Goal: Task Accomplishment & Management: Manage account settings

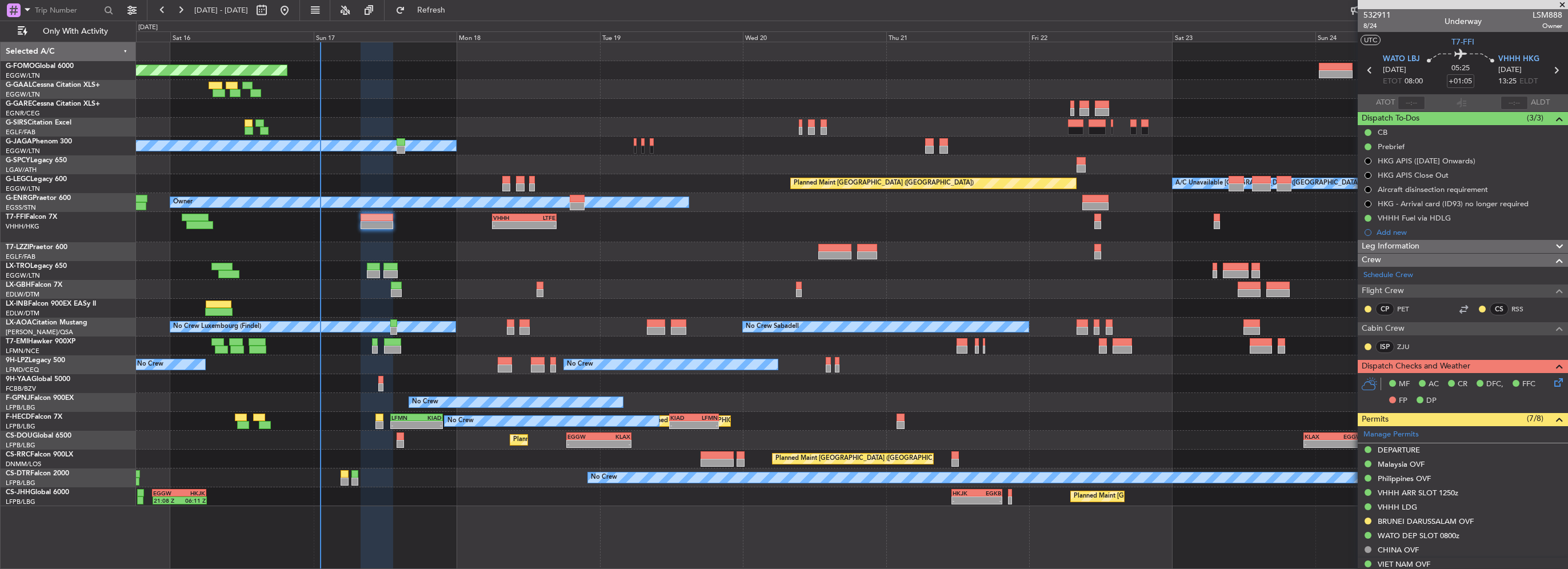
scroll to position [274, 0]
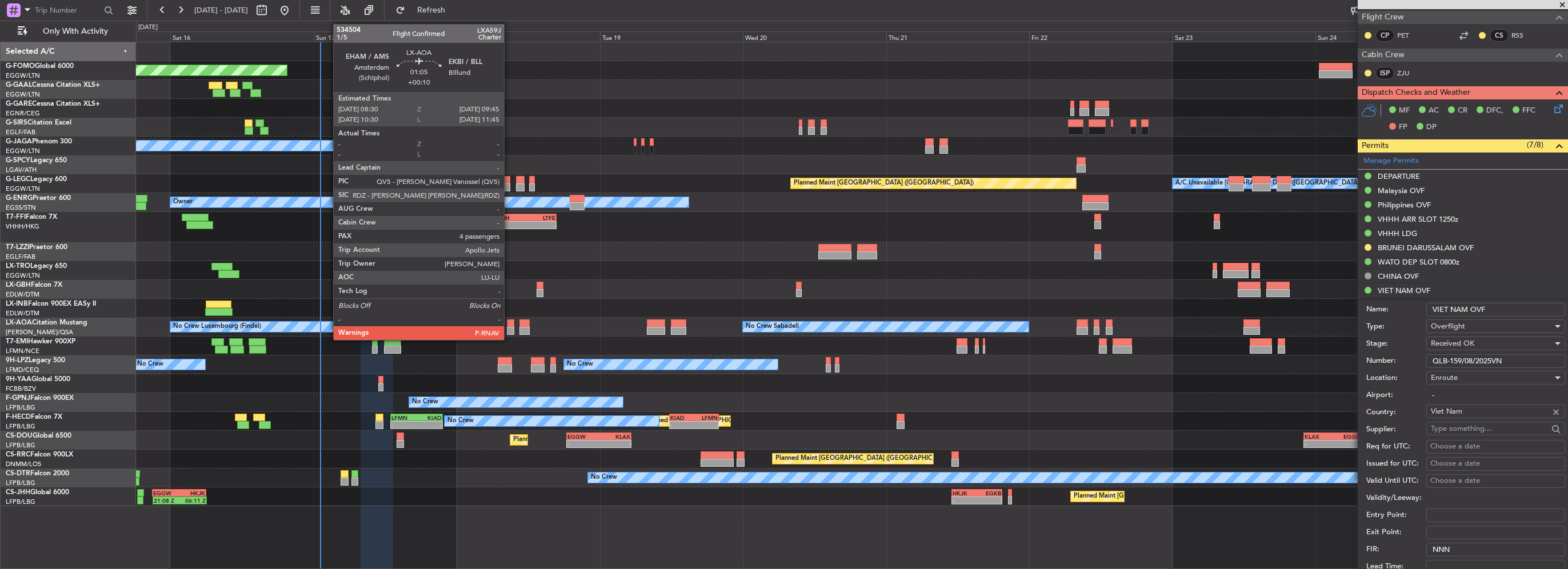
click at [509, 327] on div at bounding box center [511, 330] width 8 height 8
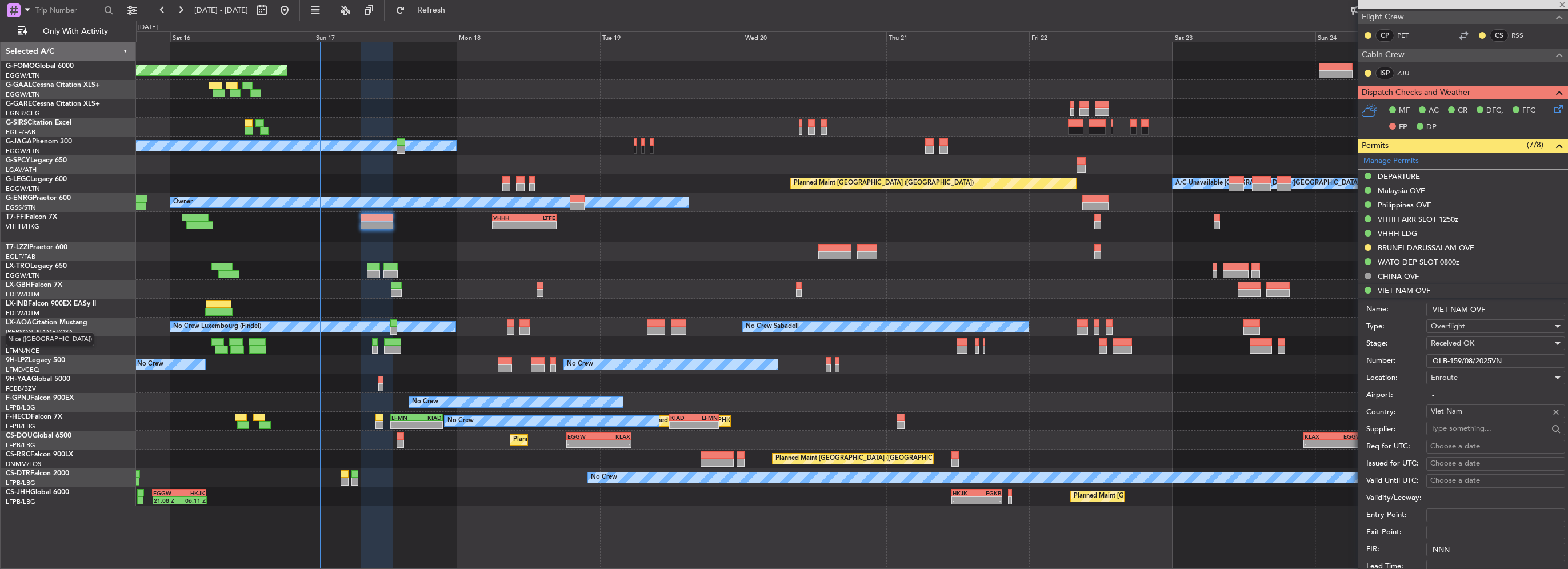
type input "+00:10"
type input "4"
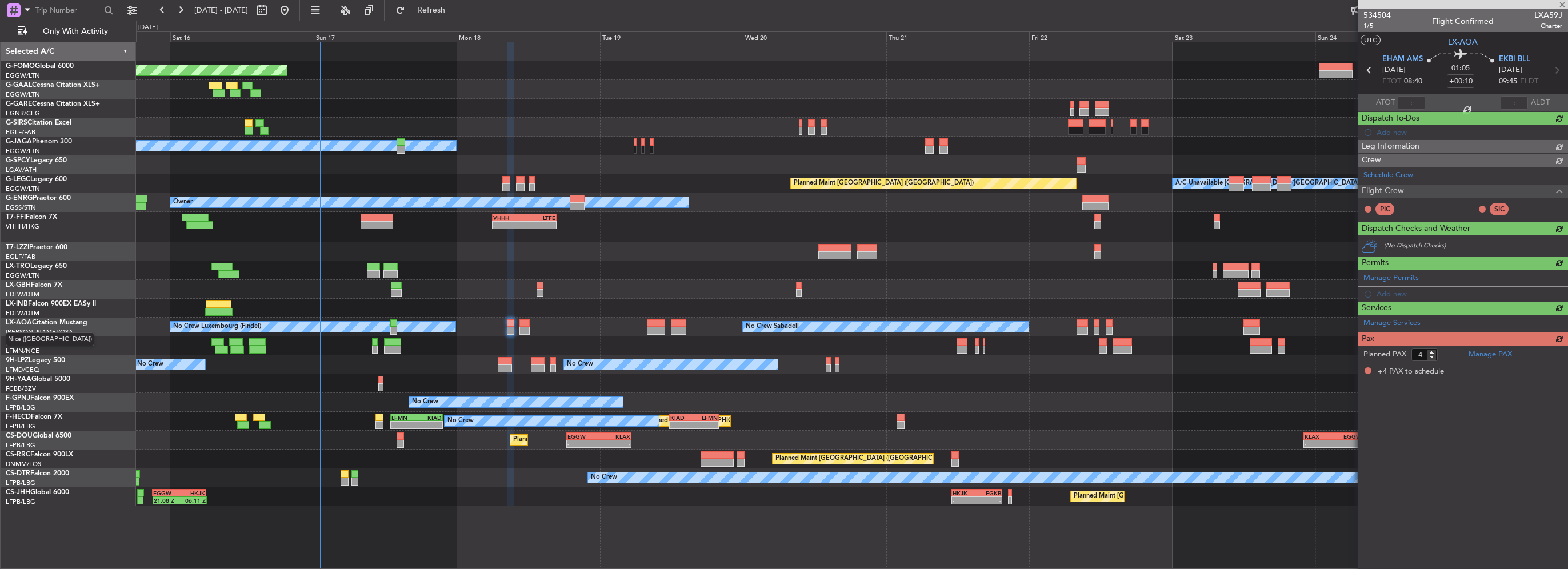
scroll to position [0, 0]
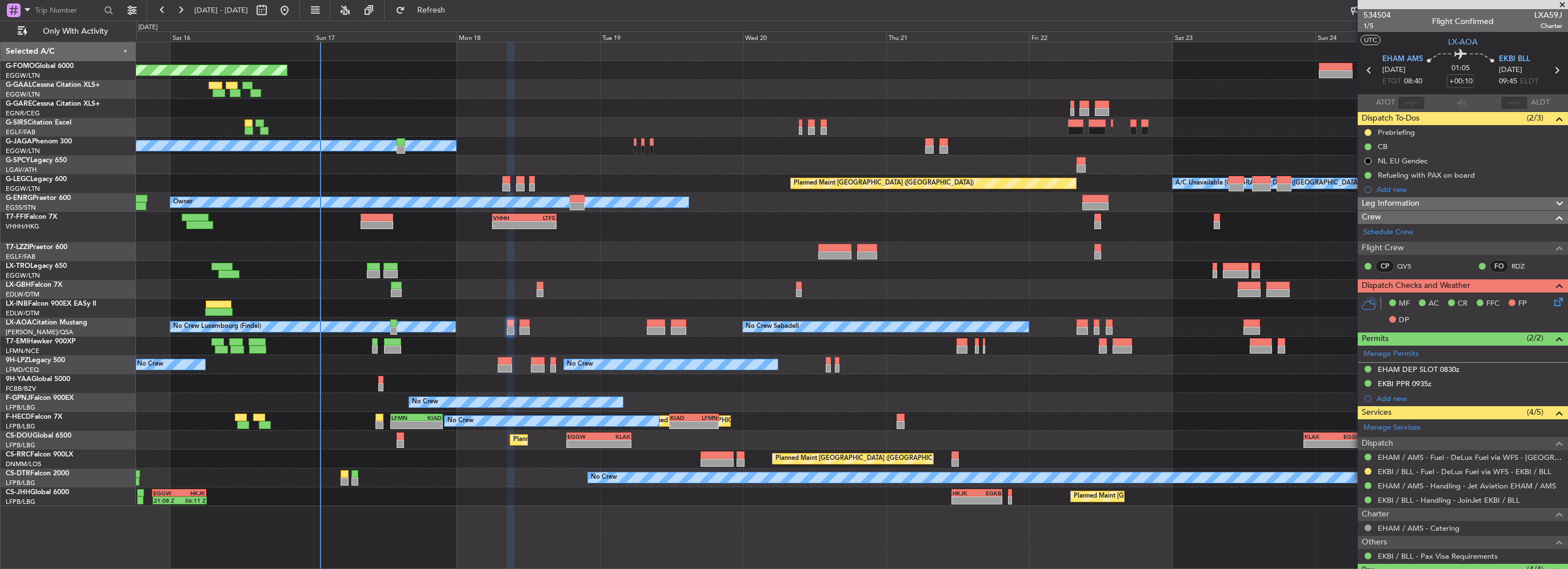
drag, startPoint x: 1369, startPoint y: 470, endPoint x: 1340, endPoint y: 467, distance: 29.2
click at [1369, 470] on button at bounding box center [1368, 471] width 7 height 7
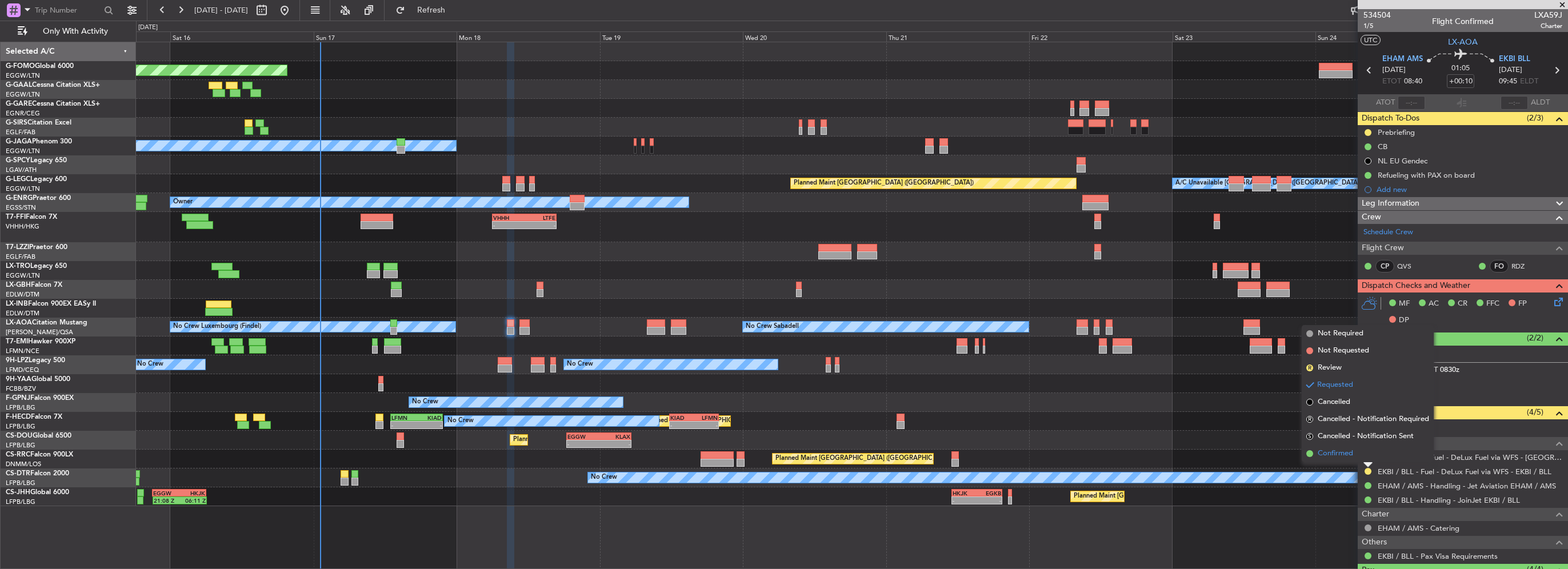
click at [1329, 449] on span "Confirmed" at bounding box center [1335, 453] width 35 height 12
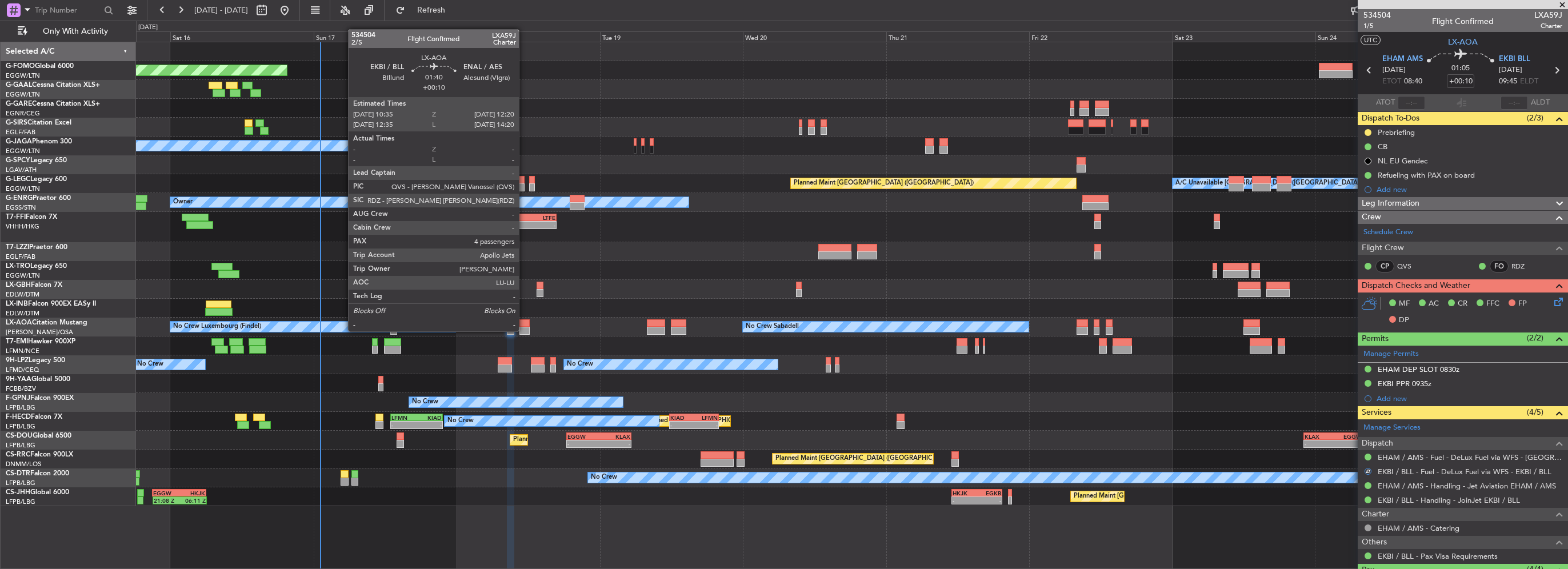
click at [523, 329] on div at bounding box center [525, 330] width 11 height 8
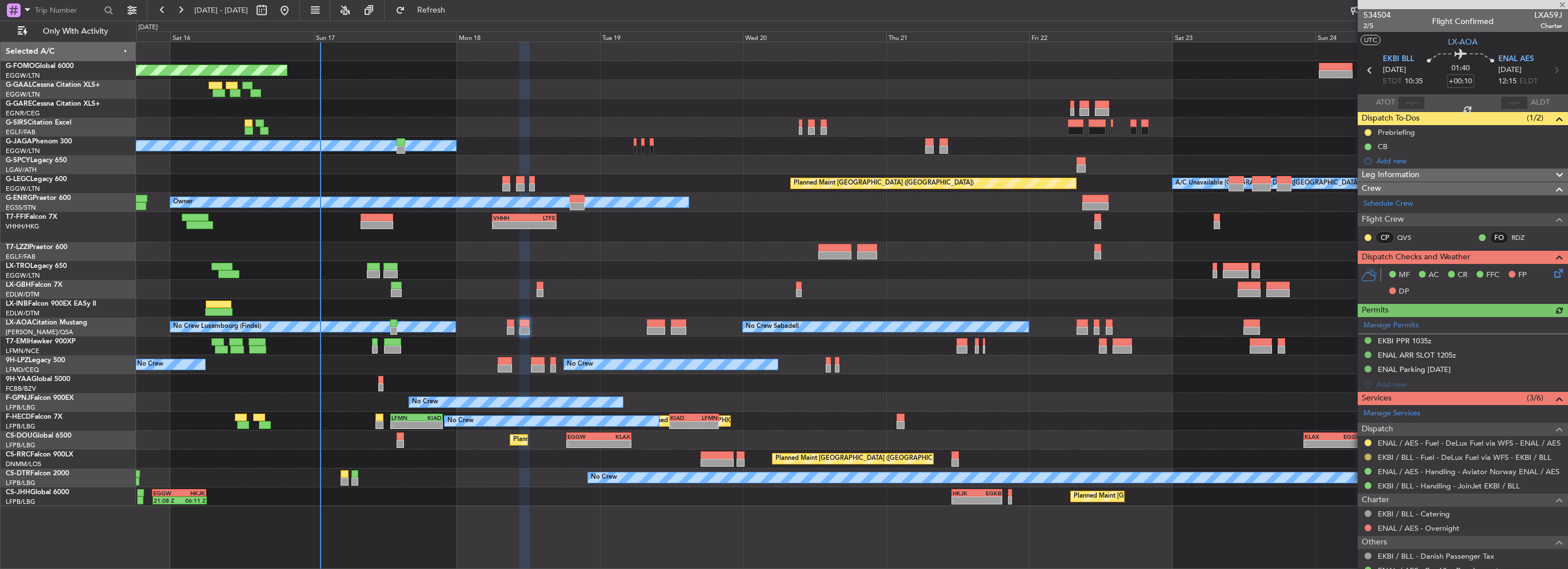
click at [1367, 457] on button at bounding box center [1368, 456] width 7 height 7
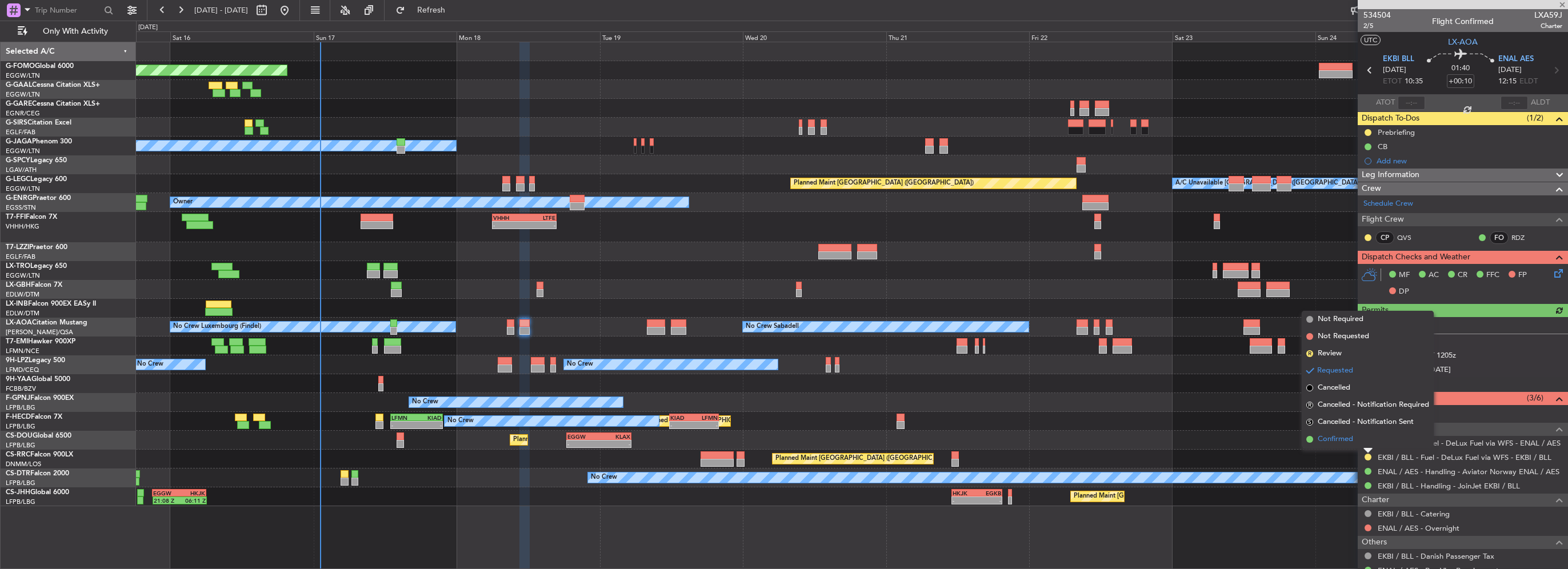
click at [1339, 442] on span "Confirmed" at bounding box center [1335, 439] width 35 height 12
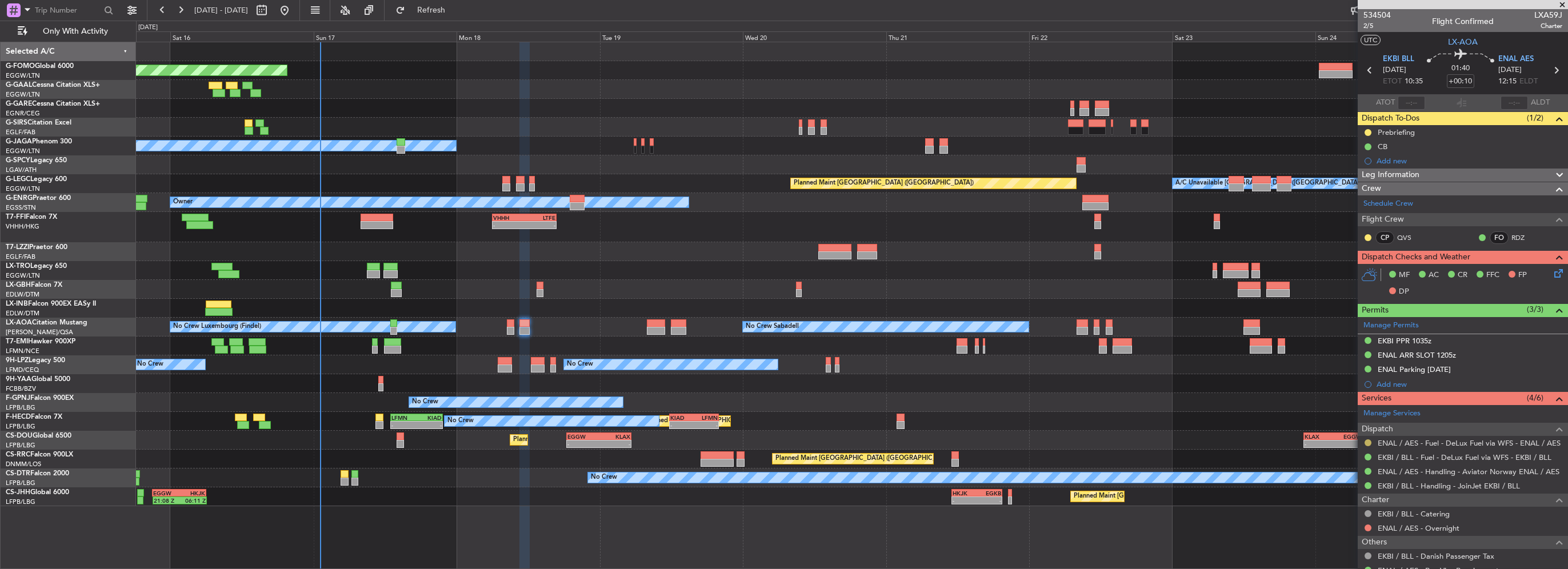
click at [1369, 439] on button at bounding box center [1368, 442] width 7 height 7
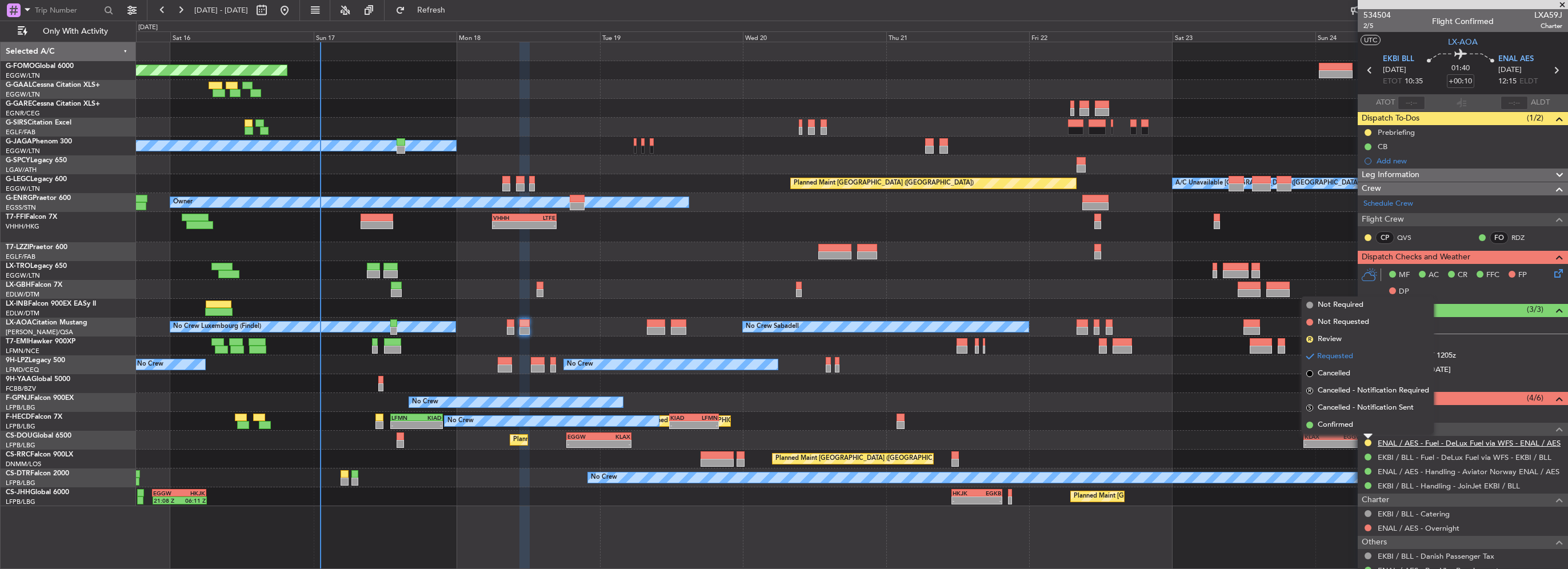
click at [1430, 441] on link "ENAL / AES - Fuel - DeLux Fuel via WFS - ENAL / AES" at bounding box center [1469, 443] width 183 height 10
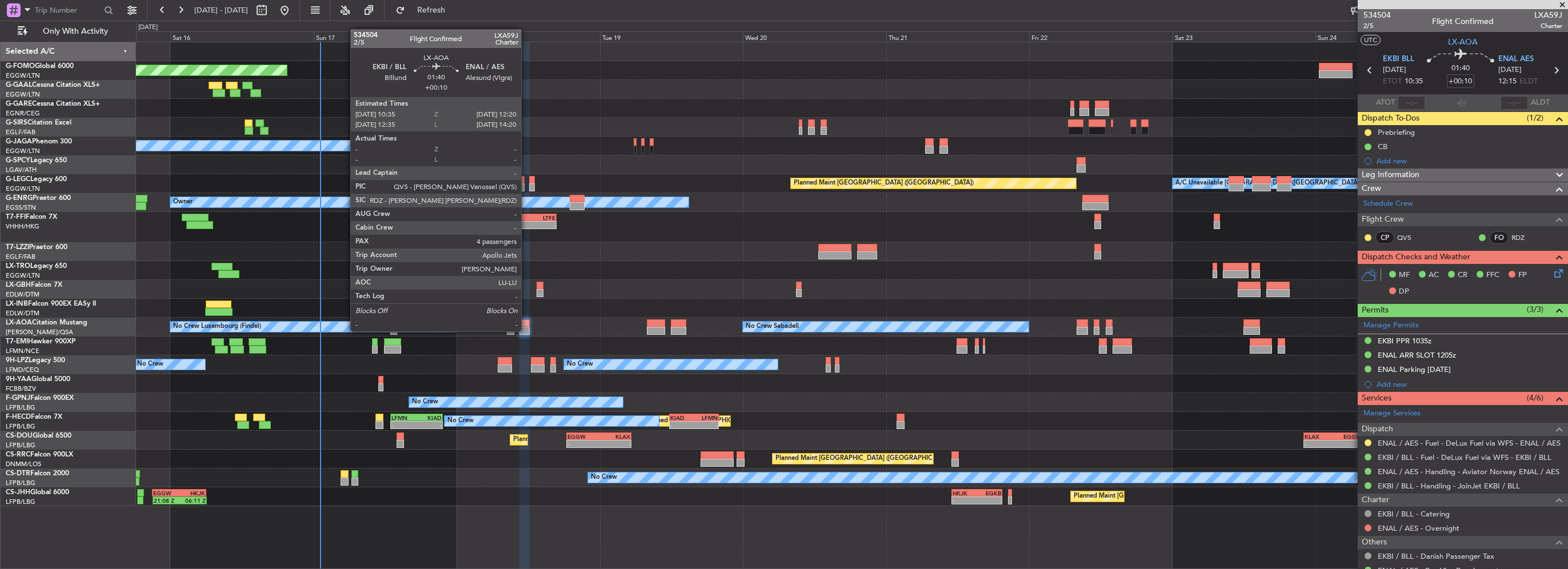
click at [527, 330] on div at bounding box center [525, 330] width 11 height 8
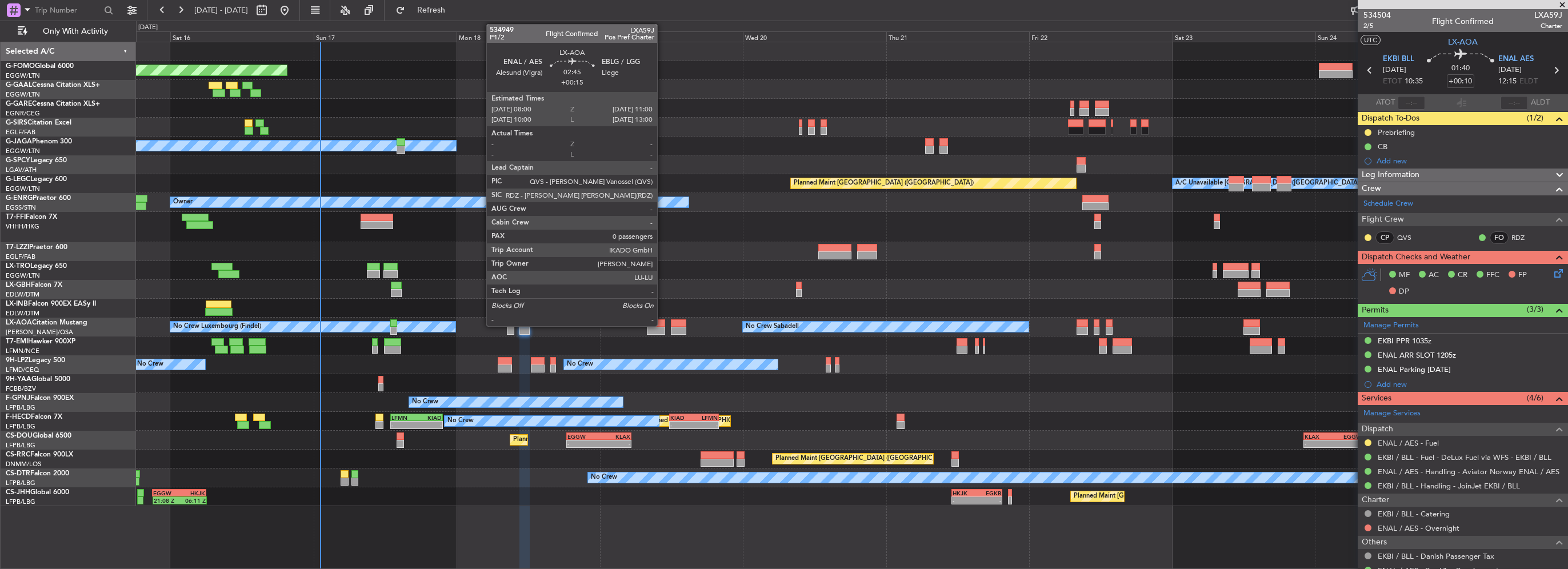
click at [658, 324] on div at bounding box center [656, 323] width 18 height 8
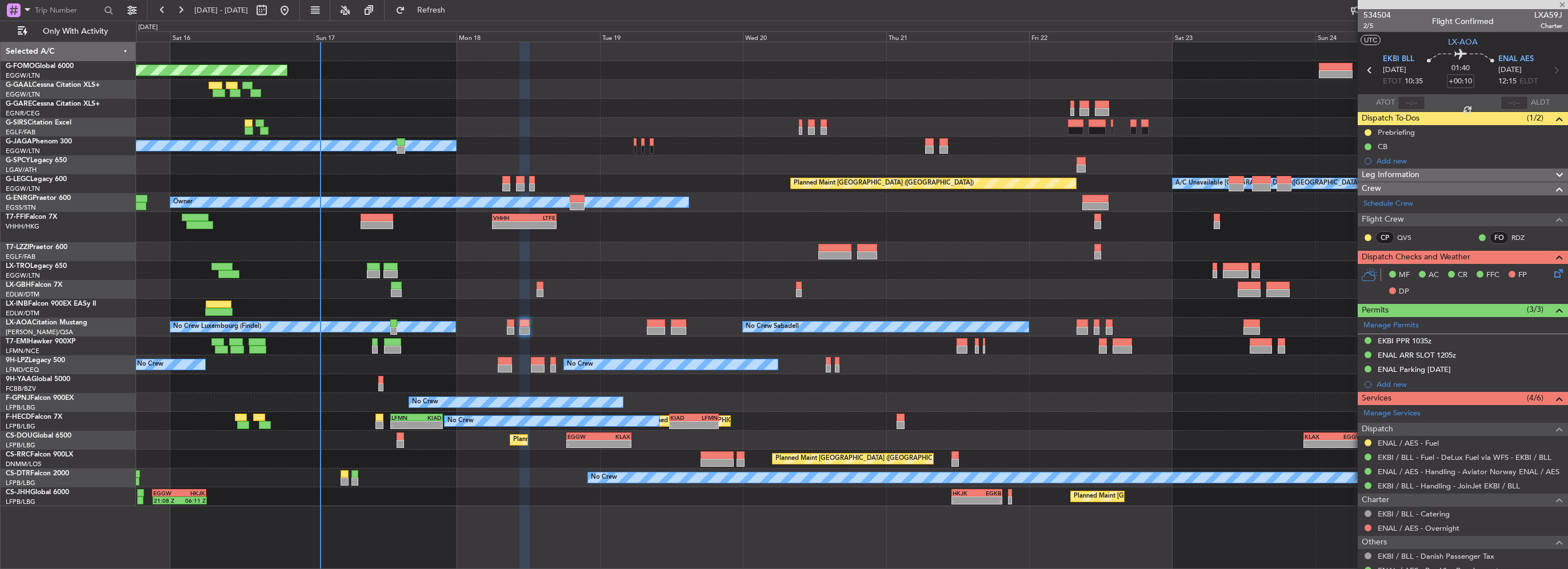
type input "+00:15"
type input "0"
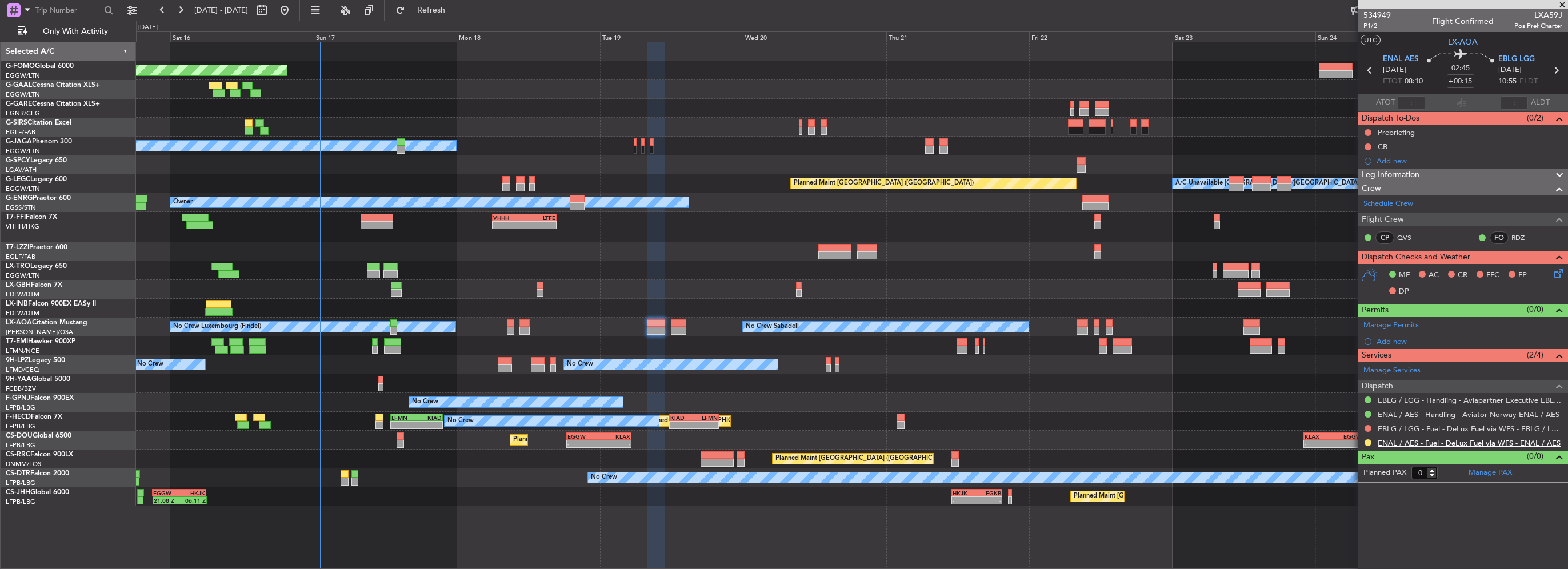
click at [1457, 438] on link "ENAL / AES - Fuel - DeLux Fuel via WFS - ENAL / AES" at bounding box center [1469, 443] width 183 height 10
click at [1413, 163] on div "Add new" at bounding box center [1465, 161] width 175 height 10
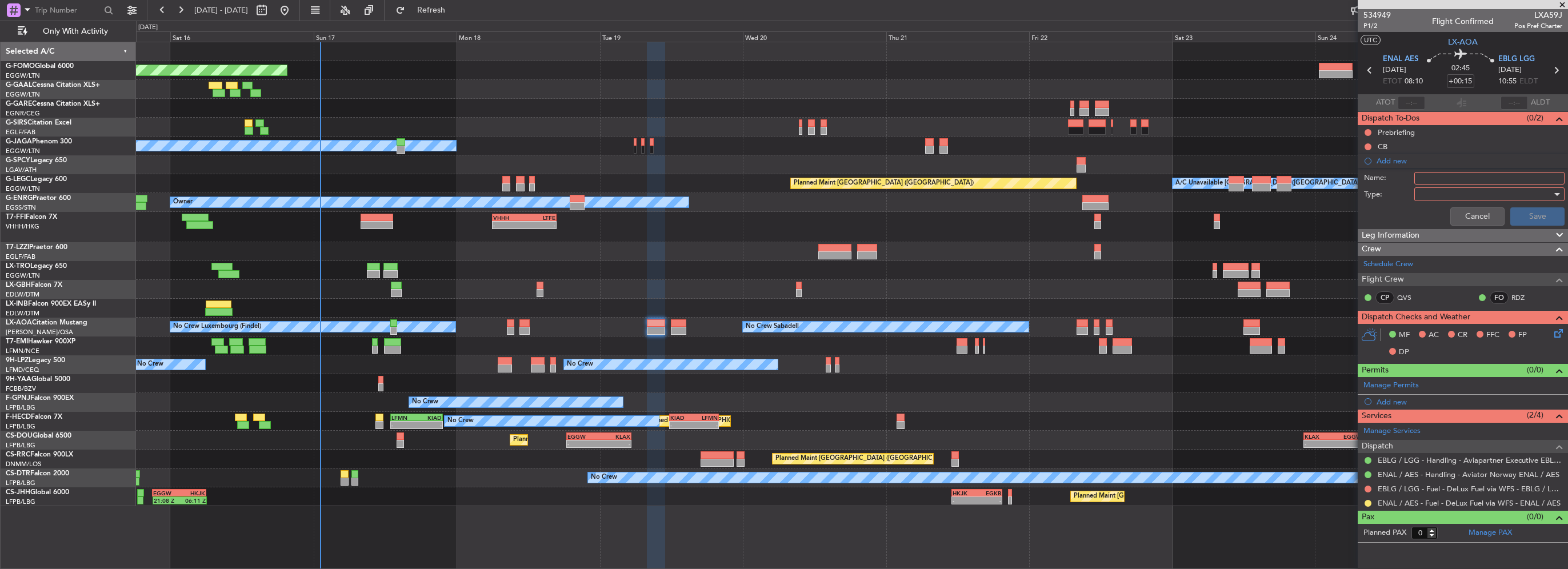
click at [1439, 178] on input "Name:" at bounding box center [1489, 178] width 150 height 13
drag, startPoint x: 1419, startPoint y: 175, endPoint x: 1315, endPoint y: 184, distance: 104.4
click at [1315, 184] on fb-app "[DATE] - [DATE] Refresh Quick Links Only With Activity Planned Maint Windsor Lo…" at bounding box center [784, 288] width 1568 height 560
type input "ENAL FUEL VIA HANDLER"
click at [1439, 192] on div at bounding box center [1485, 194] width 133 height 17
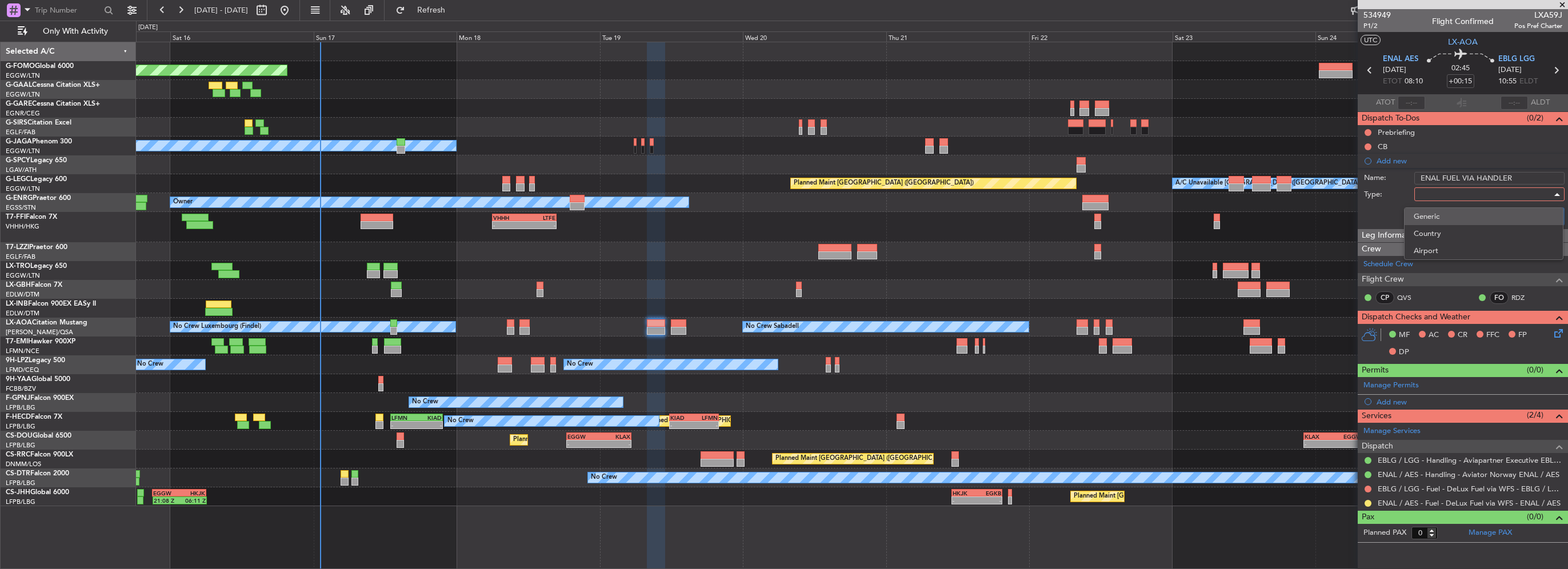
click at [1443, 219] on span "Generic" at bounding box center [1484, 217] width 141 height 17
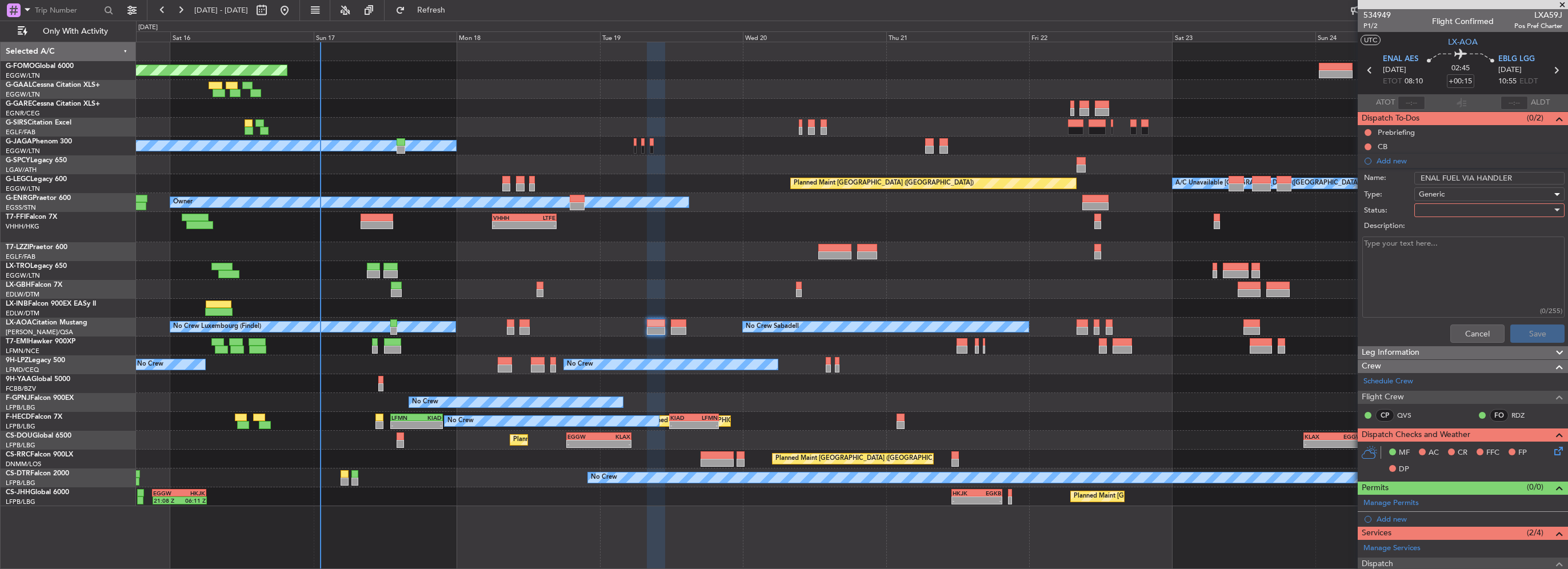
click at [1440, 208] on div at bounding box center [1485, 210] width 133 height 17
click at [1440, 249] on span "In Progress" at bounding box center [1484, 250] width 134 height 17
click at [1556, 327] on div "Cancel Save" at bounding box center [1460, 333] width 215 height 27
click at [1547, 331] on button "Save" at bounding box center [1537, 333] width 54 height 18
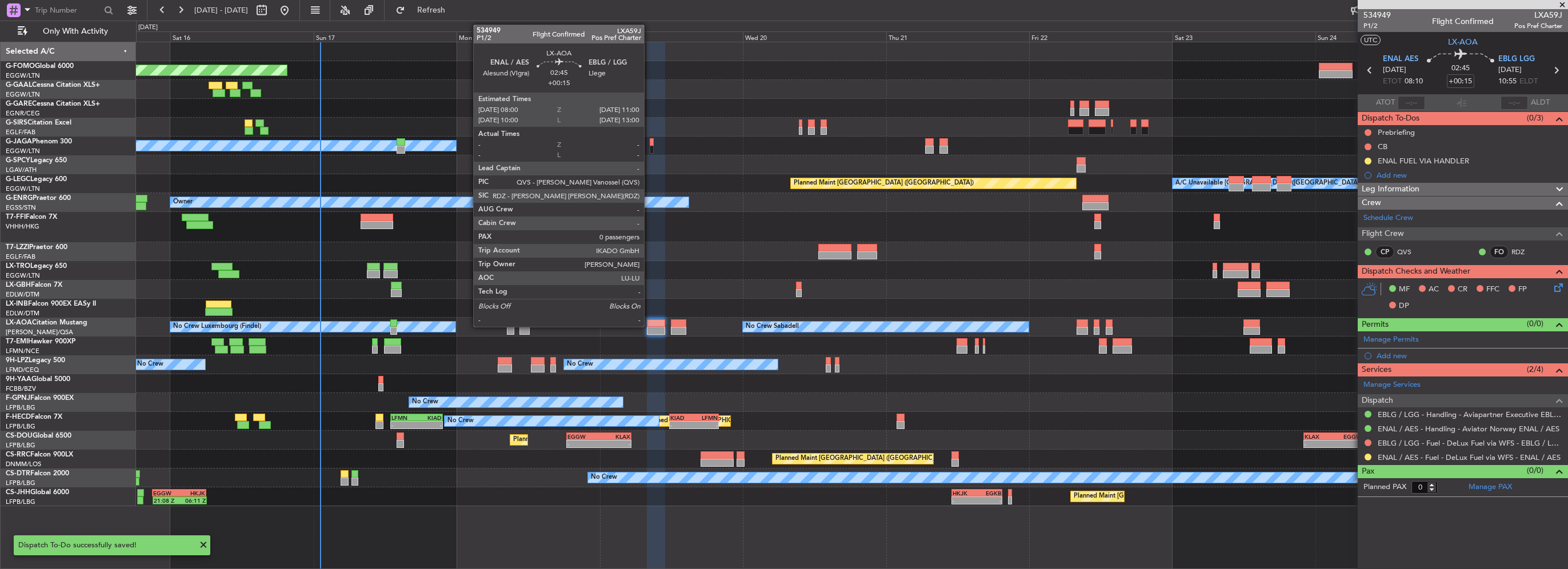
click at [649, 326] on div at bounding box center [656, 323] width 18 height 8
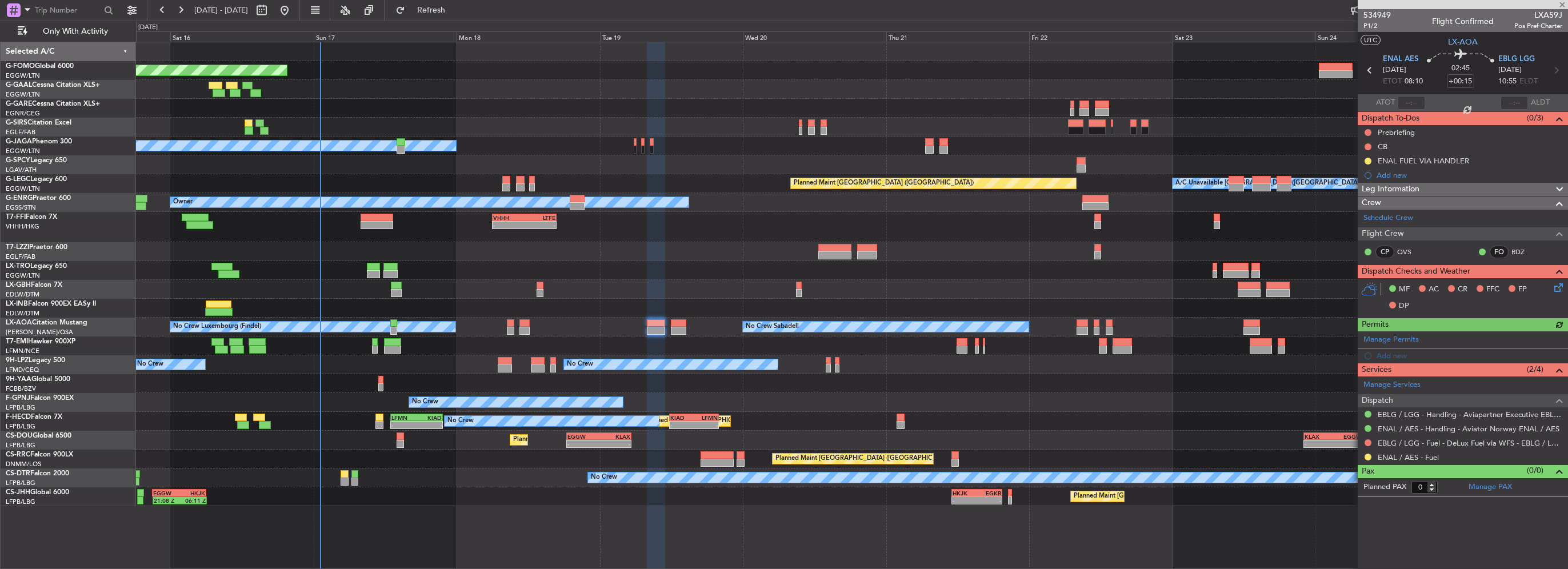
click at [516, 328] on div "No Crew Sabadell No Crew Sabadell No Crew Luxembourg (Findel)" at bounding box center [852, 327] width 1432 height 19
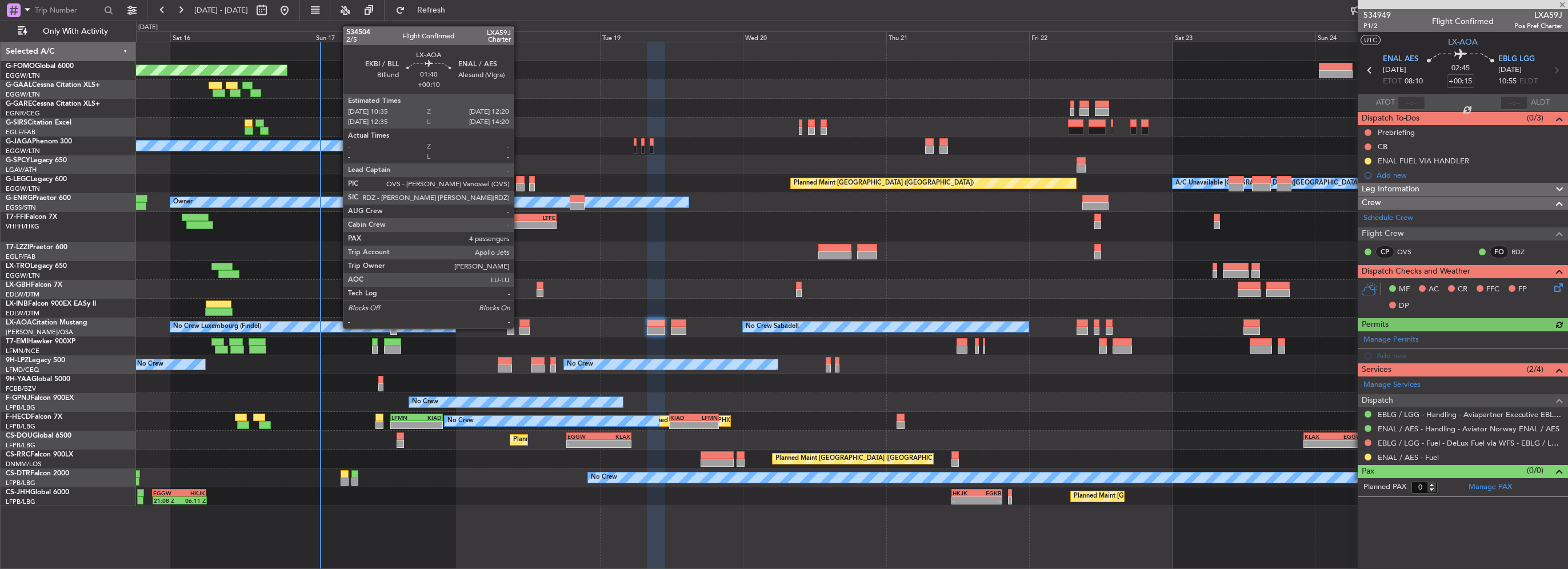
click at [525, 327] on div at bounding box center [525, 330] width 11 height 8
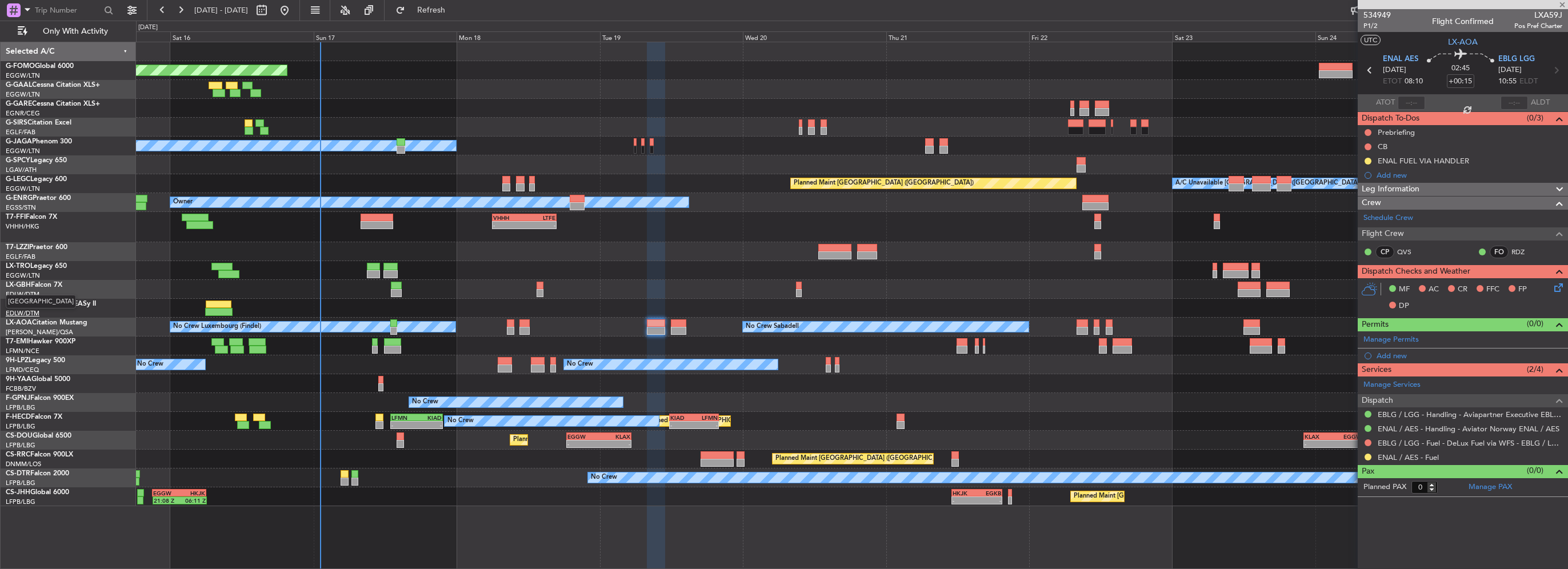
type input "+00:10"
type input "4"
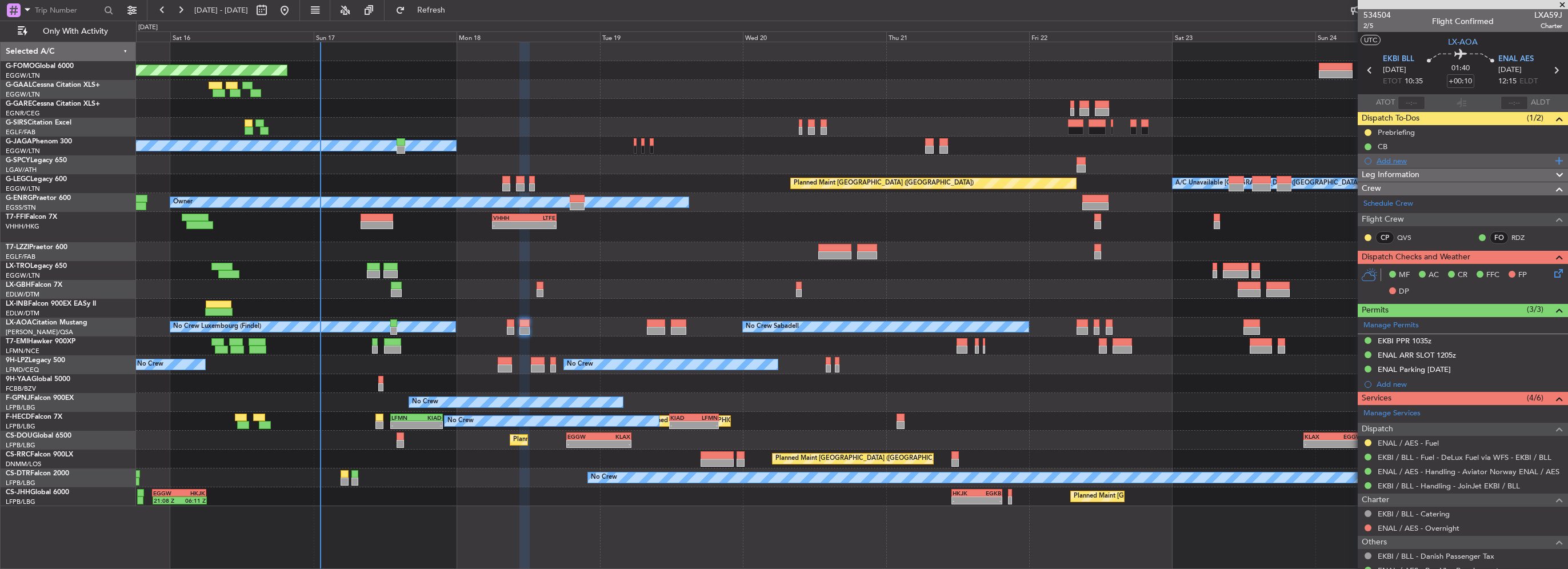
click at [1399, 156] on div "Add new" at bounding box center [1465, 161] width 175 height 10
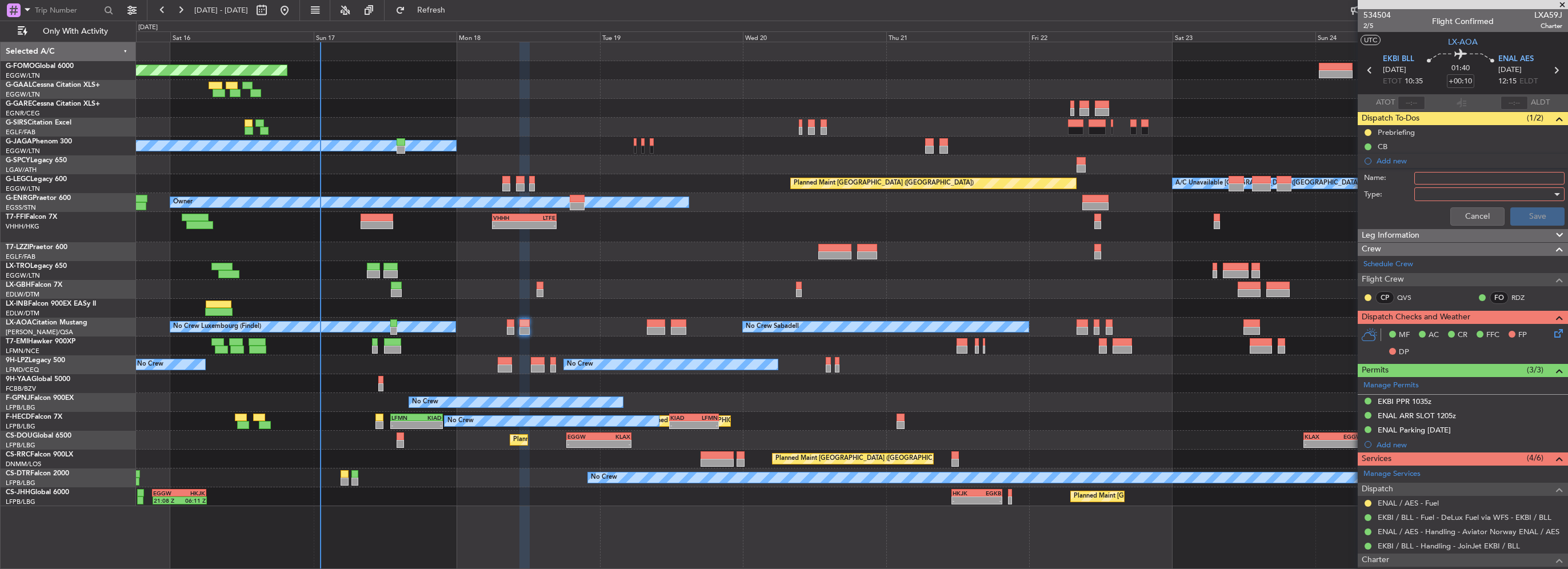
click at [1438, 182] on input "Name:" at bounding box center [1489, 178] width 150 height 13
paste input "ENAL FUEL VIA HANDLER"
type input "ENAL FUEL VIA HANDLER"
drag, startPoint x: 1438, startPoint y: 182, endPoint x: 1390, endPoint y: 191, distance: 48.8
click at [1382, 192] on label "Type:" at bounding box center [1389, 195] width 51 height 12
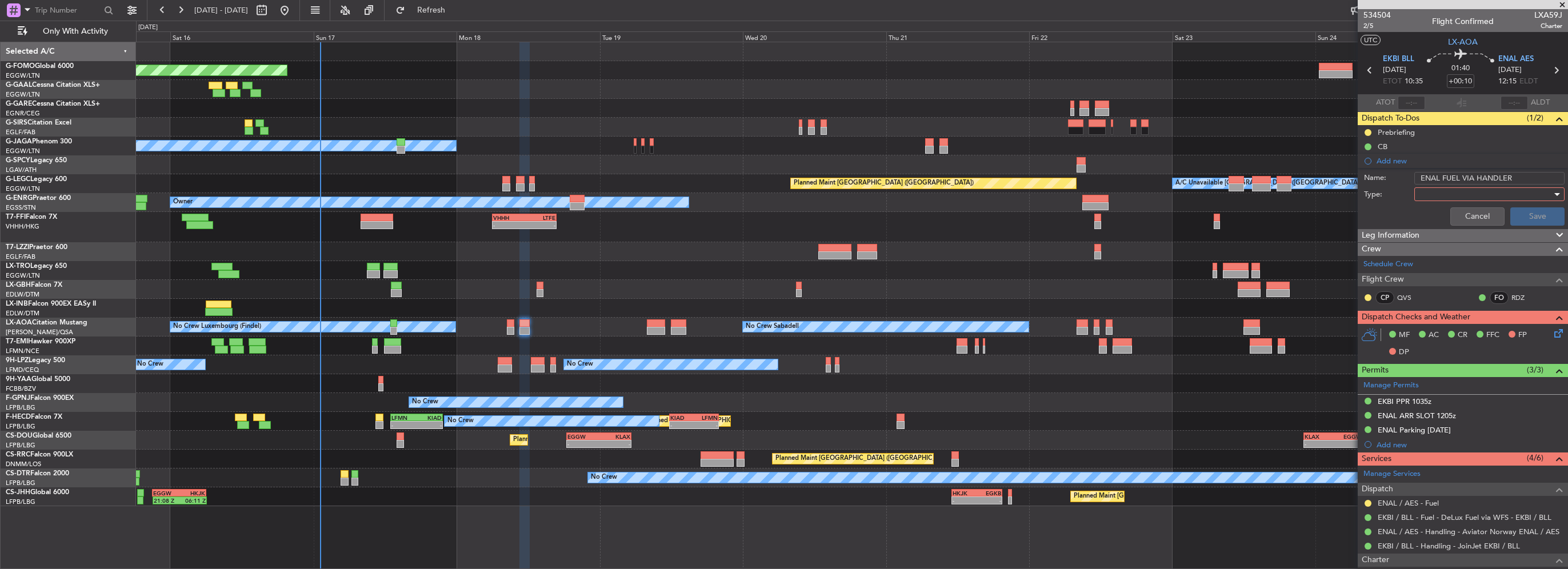
click at [1429, 194] on div at bounding box center [1485, 194] width 133 height 17
click at [1433, 210] on span "Generic" at bounding box center [1484, 217] width 134 height 17
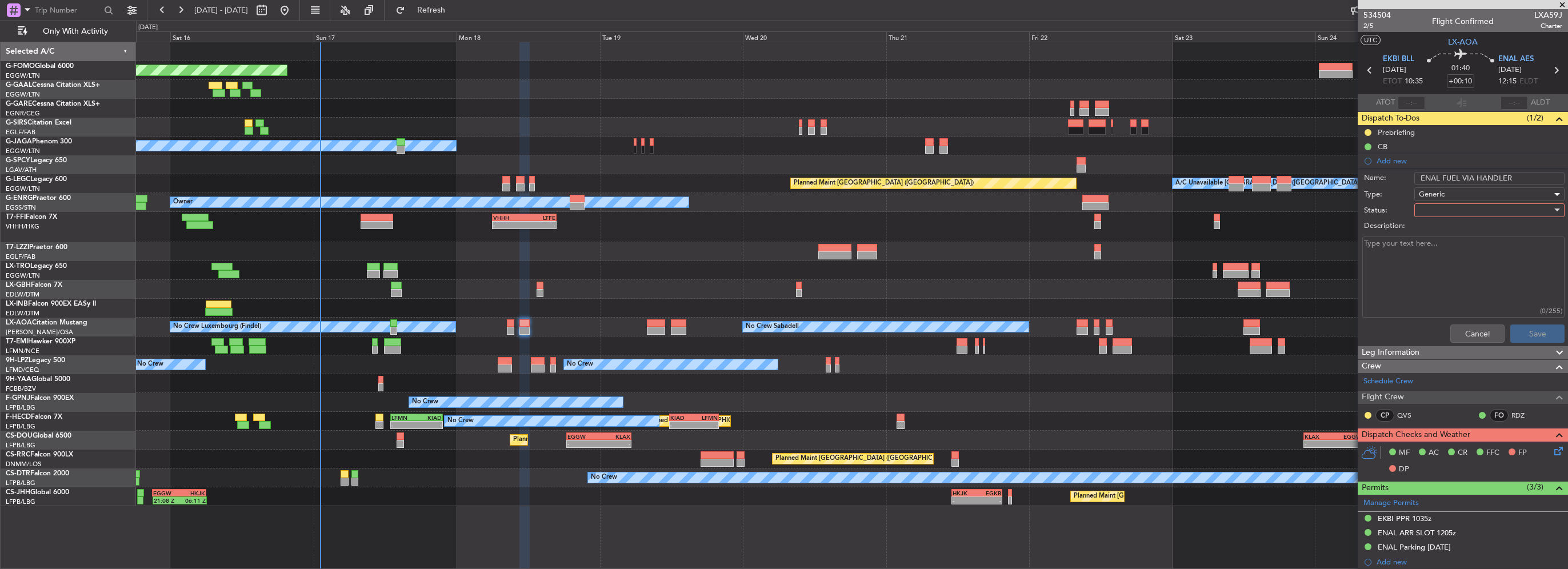
drag, startPoint x: 1433, startPoint y: 210, endPoint x: 1440, endPoint y: 208, distance: 7.3
click at [1440, 208] on div at bounding box center [1485, 210] width 133 height 17
click at [1449, 251] on span "In Progress" at bounding box center [1484, 250] width 134 height 17
click at [1541, 331] on button "Save" at bounding box center [1537, 333] width 54 height 18
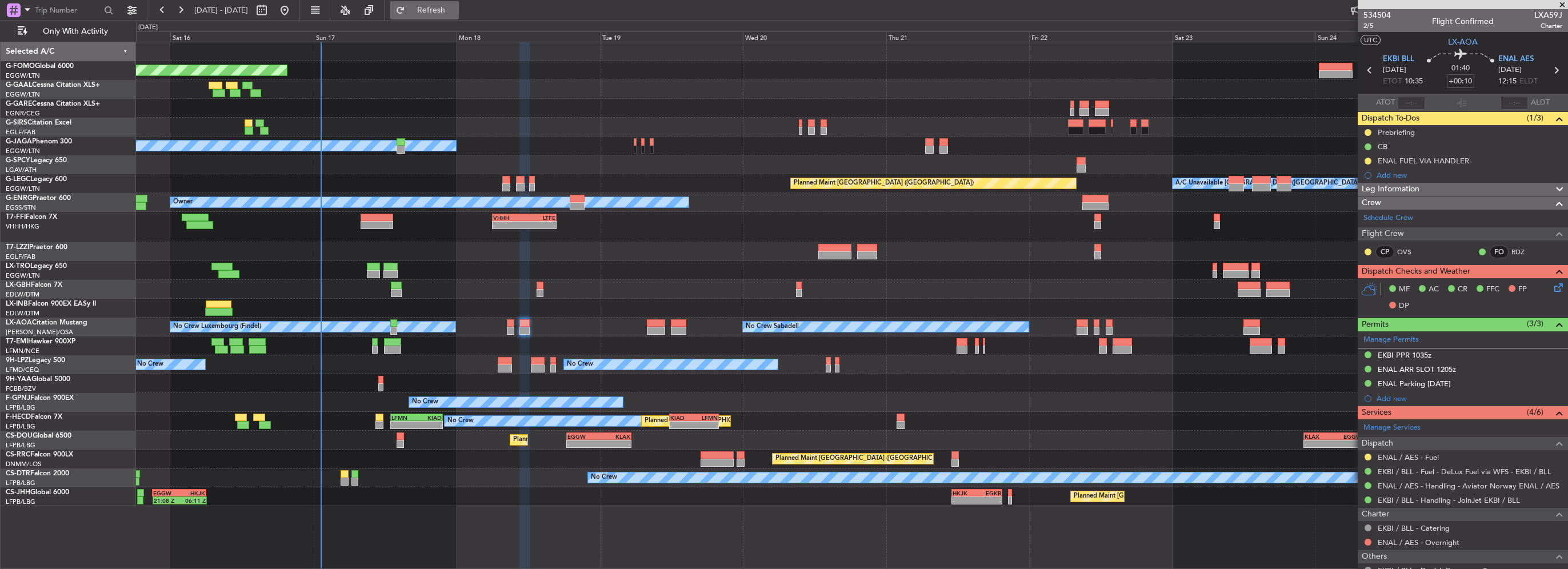
click at [459, 1] on button "Refresh" at bounding box center [424, 10] width 69 height 18
click at [459, 18] on button "Refresh" at bounding box center [424, 10] width 69 height 18
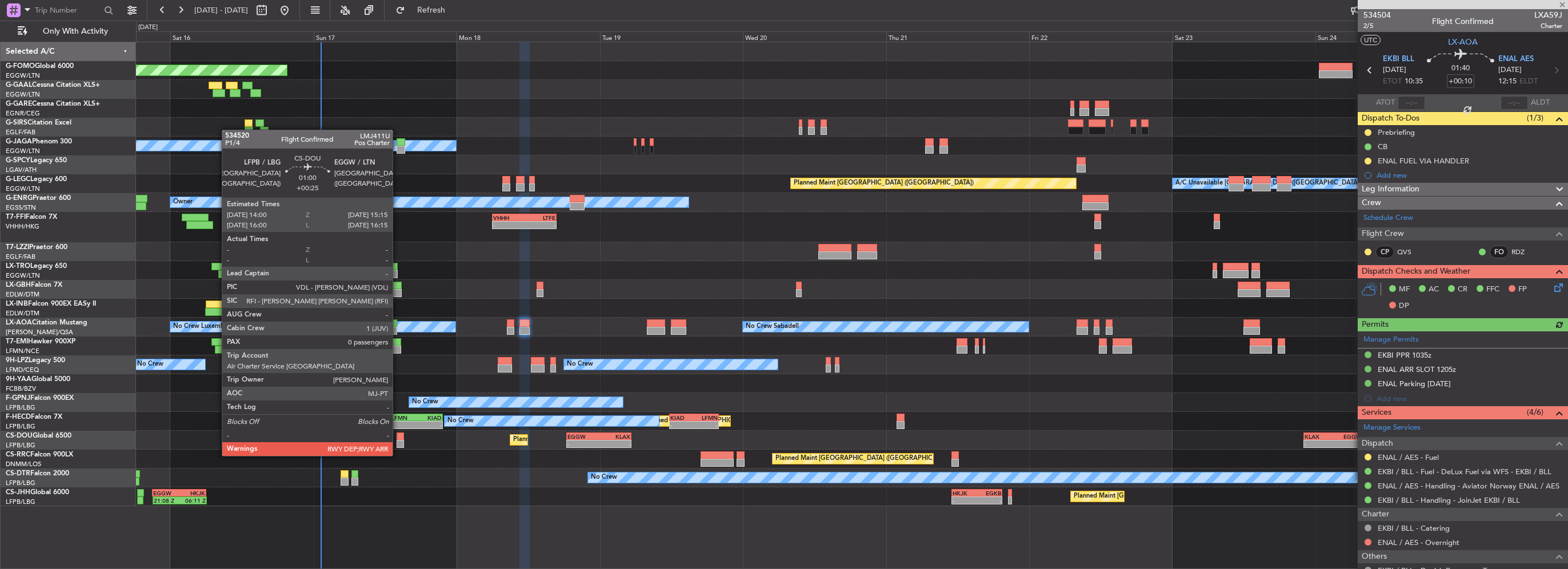
click at [397, 444] on div at bounding box center [401, 444] width 8 height 8
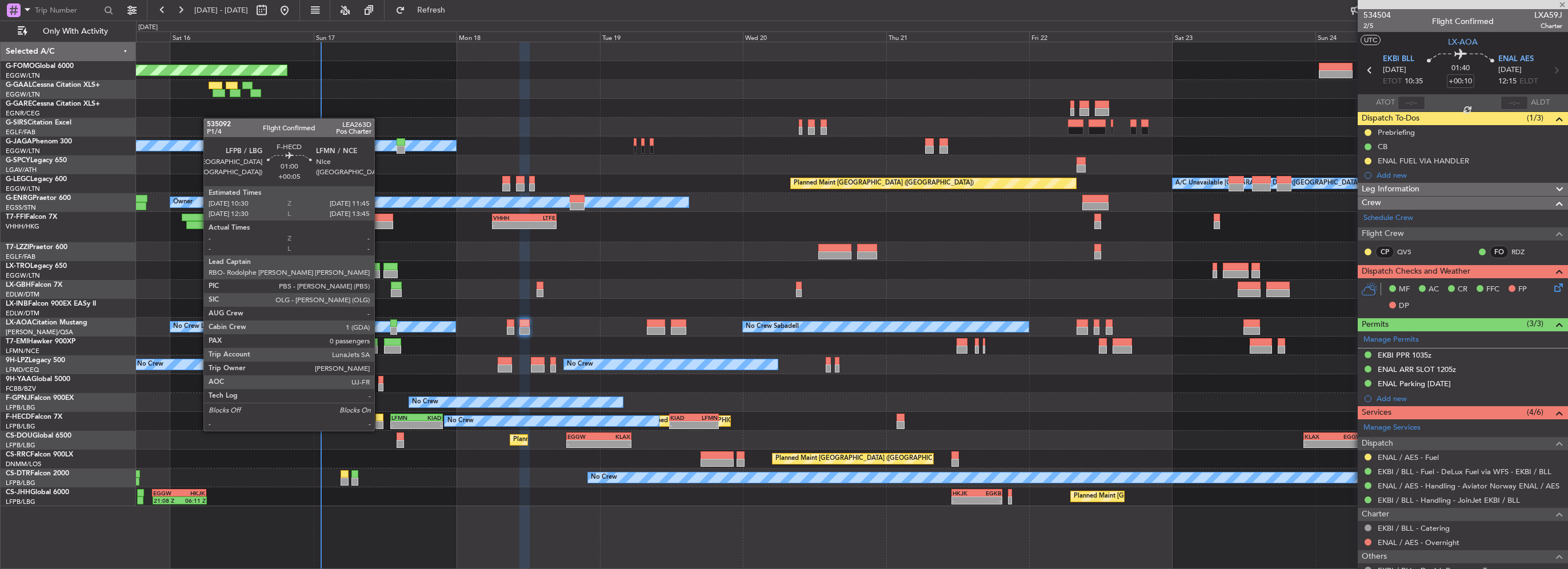
type input "+00:25"
type input "0"
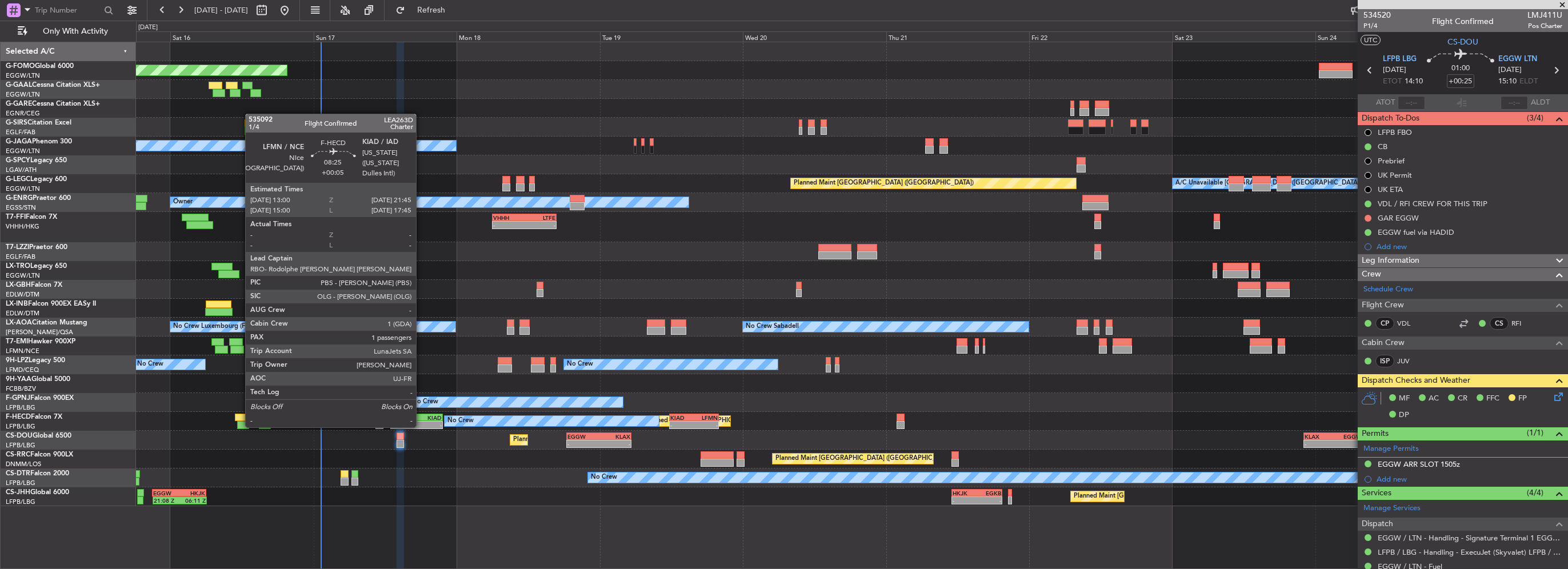
click at [421, 416] on div "KIAD" at bounding box center [429, 417] width 25 height 7
